Goal: Transaction & Acquisition: Obtain resource

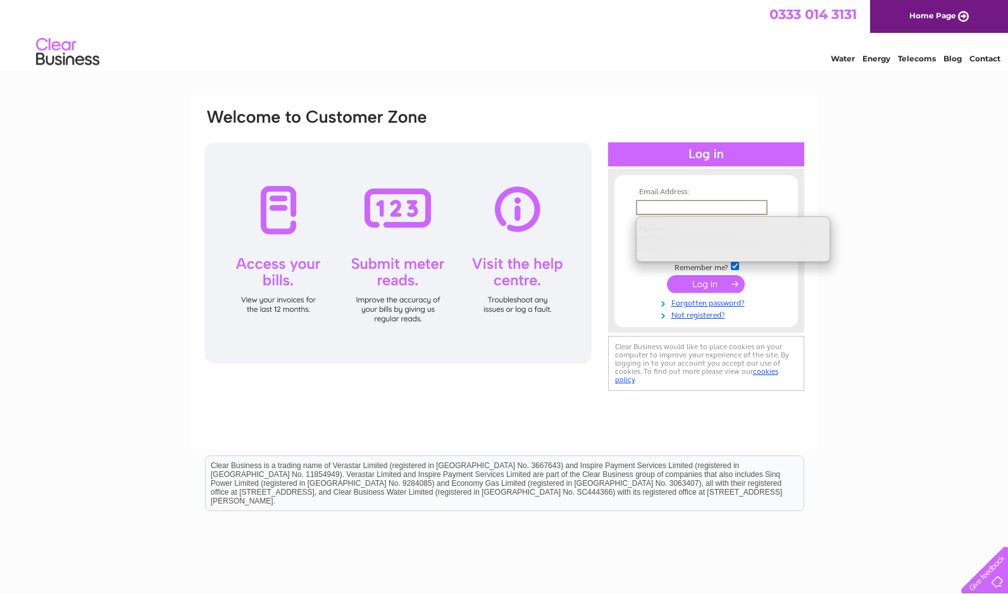
type input "[EMAIL_ADDRESS][DOMAIN_NAME]"
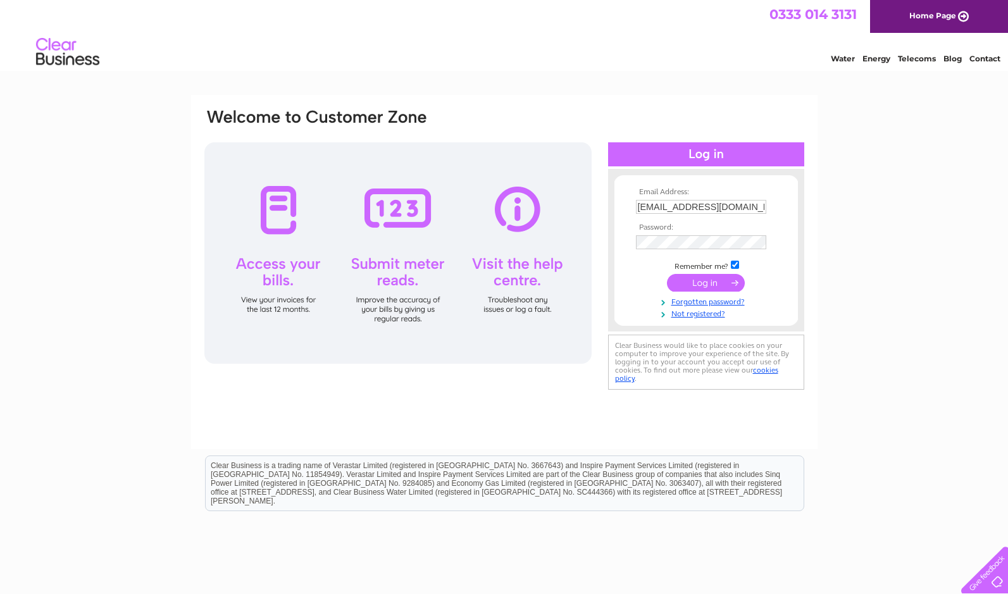
click at [710, 282] on input "submit" at bounding box center [706, 283] width 78 height 18
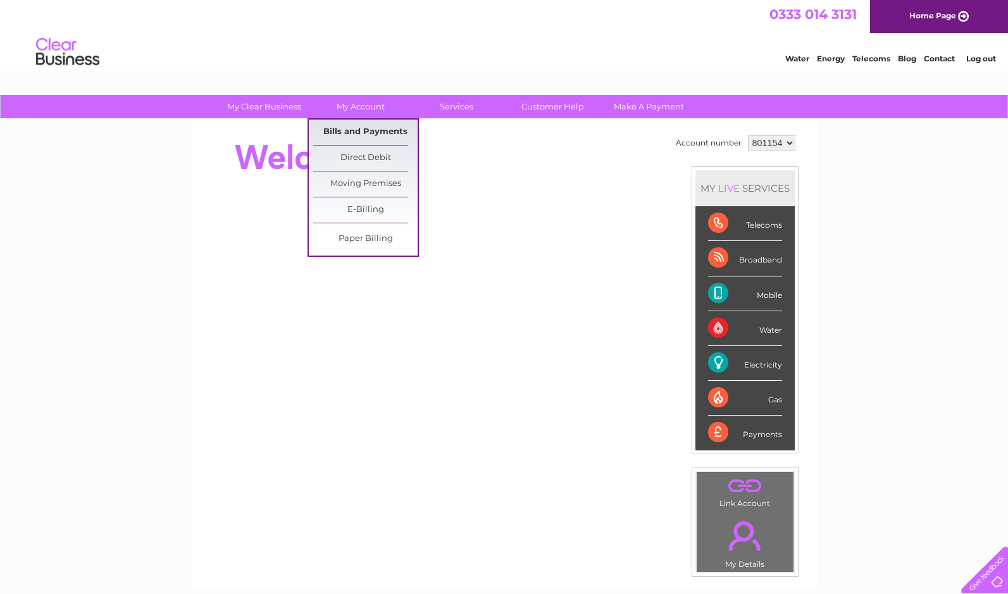
click at [374, 127] on link "Bills and Payments" at bounding box center [365, 132] width 104 height 25
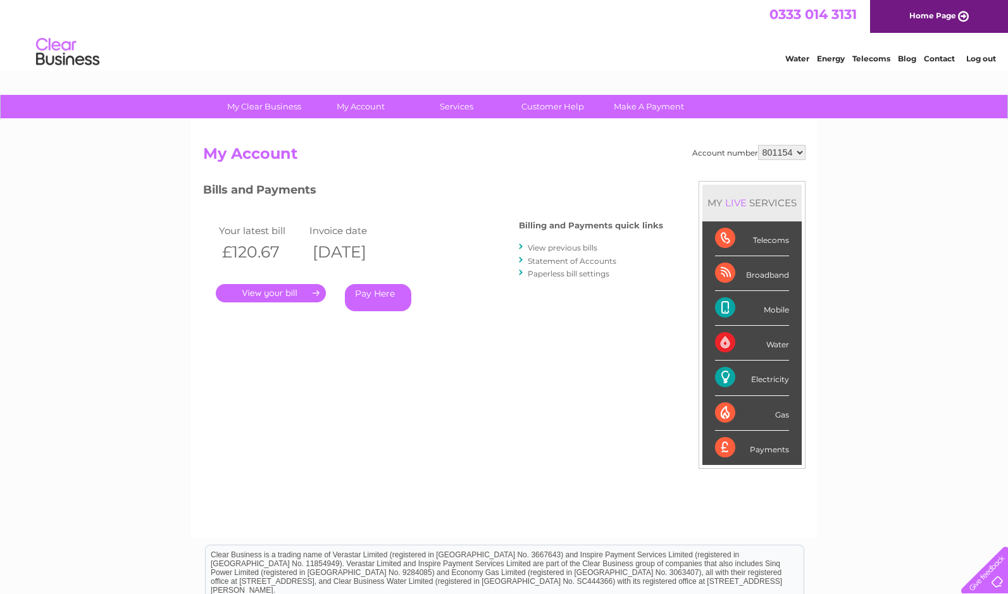
click at [314, 289] on link "." at bounding box center [271, 293] width 110 height 18
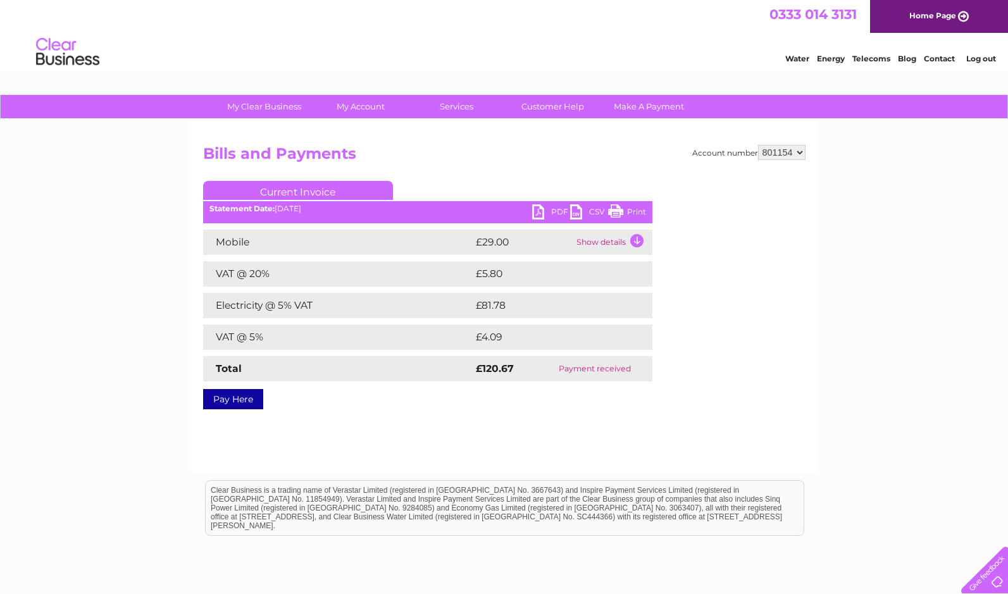
click at [559, 210] on link "PDF" at bounding box center [551, 213] width 38 height 18
